Goal: Information Seeking & Learning: Learn about a topic

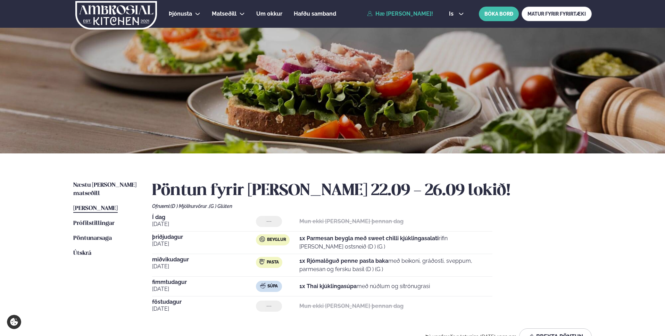
scroll to position [91, 0]
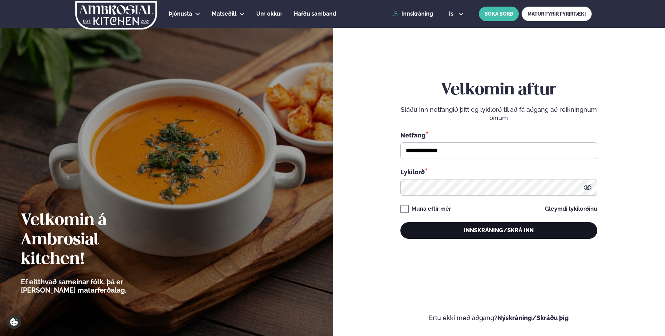
click at [475, 232] on button "Innskráning/Skrá inn" at bounding box center [499, 230] width 197 height 17
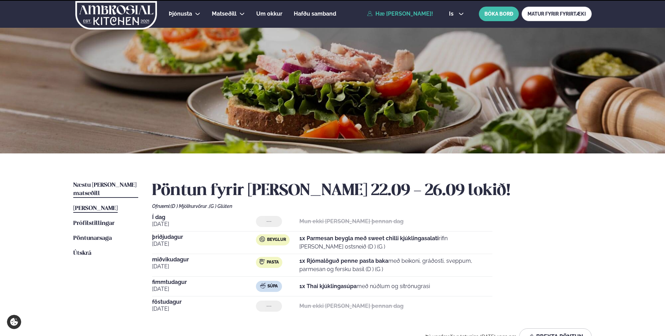
click at [112, 182] on link "Næstu [PERSON_NAME] matseðill Næsta vika" at bounding box center [105, 189] width 65 height 17
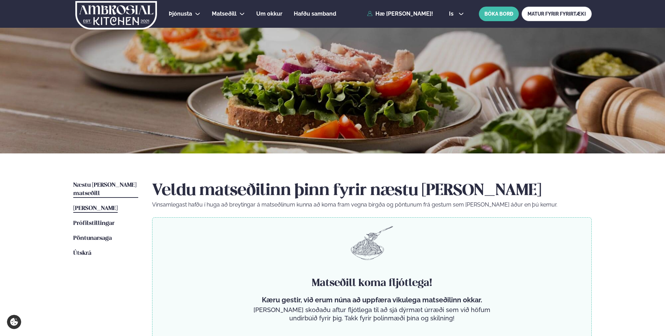
click at [101, 206] on span "[PERSON_NAME]" at bounding box center [95, 209] width 44 height 6
